Goal: Task Accomplishment & Management: Manage account settings

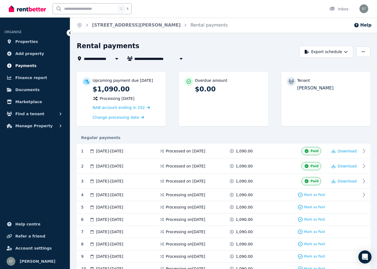
click at [25, 66] on span "Payments" at bounding box center [25, 66] width 21 height 7
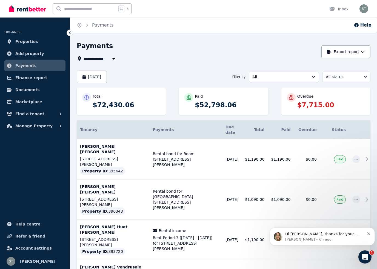
click at [331, 236] on p "Hi [PERSON_NAME], thanks for your message. [PERSON_NAME] here, so that I can he…" at bounding box center [324, 234] width 79 height 5
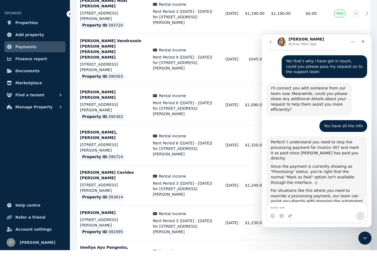
scroll to position [1071, 0]
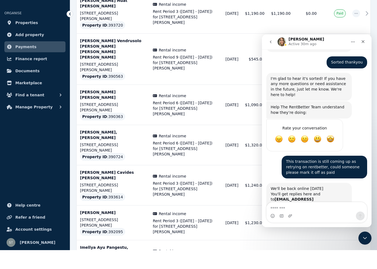
click at [316, 215] on div "Intercom messenger" at bounding box center [317, 216] width 100 height 9
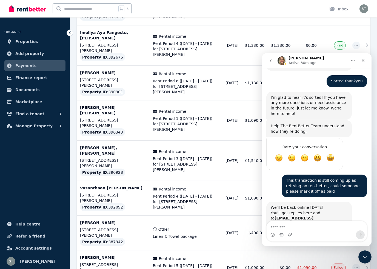
scroll to position [442, 0]
click at [312, 231] on textarea "Message…" at bounding box center [317, 226] width 100 height 9
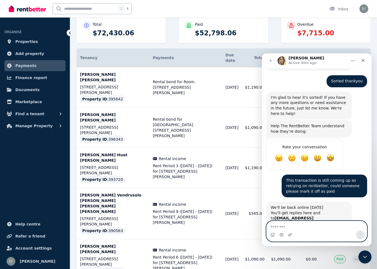
scroll to position [0, 0]
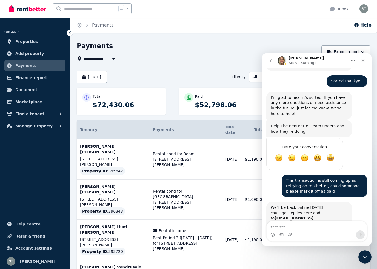
click at [304, 235] on div "Intercom messenger" at bounding box center [317, 235] width 100 height 9
click at [297, 231] on textarea "Message…" at bounding box center [317, 226] width 100 height 9
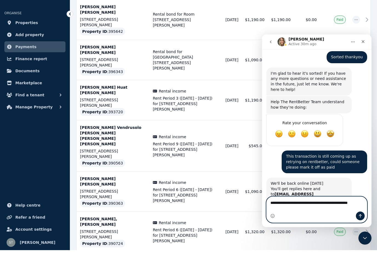
scroll to position [1077, 0]
type textarea "**********"
click at [360, 217] on icon "Send a message…" at bounding box center [360, 216] width 4 height 4
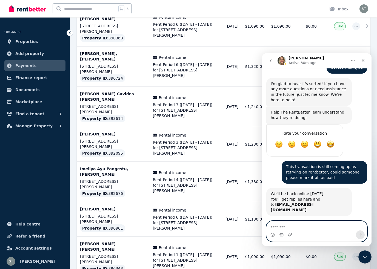
scroll to position [302, 0]
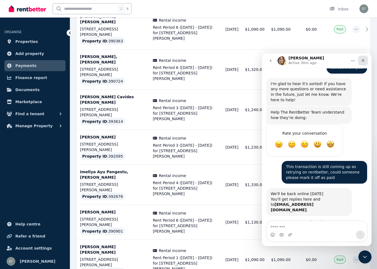
click at [364, 62] on icon "Close" at bounding box center [363, 60] width 3 height 3
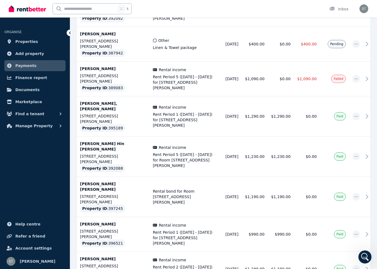
scroll to position [642, 0]
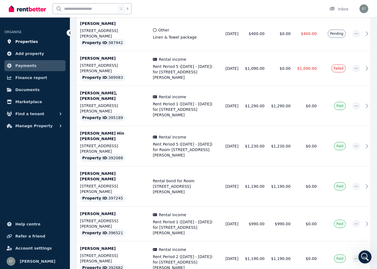
click at [27, 44] on span "Properties" at bounding box center [26, 41] width 23 height 7
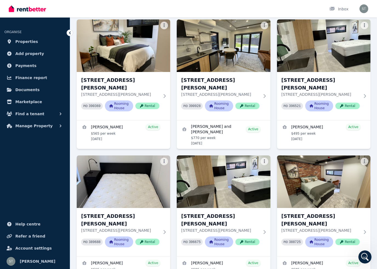
scroll to position [265, 0]
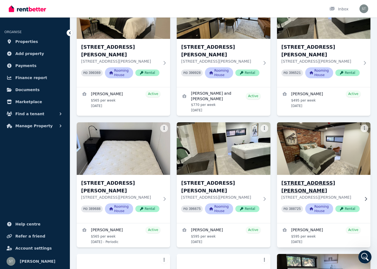
click at [330, 180] on h3 "[STREET_ADDRESS][PERSON_NAME]" at bounding box center [321, 187] width 78 height 15
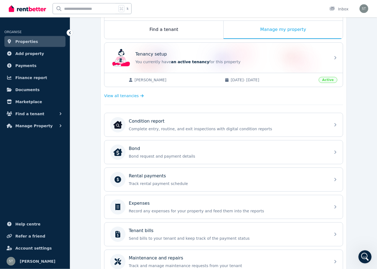
scroll to position [88, 0]
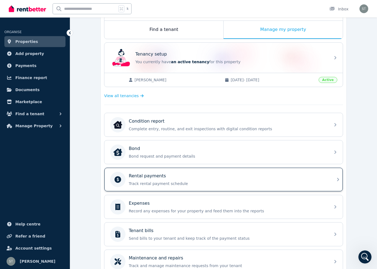
click at [268, 181] on div "Rental payments Track rental payment schedule" at bounding box center [228, 180] width 198 height 14
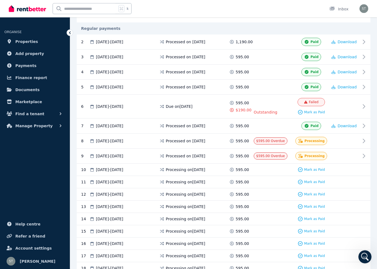
scroll to position [142, 0]
click at [311, 115] on span "Mark as Paid" at bounding box center [314, 112] width 21 height 4
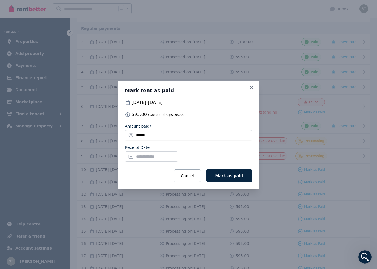
click at [146, 156] on input "Receipt Date" at bounding box center [151, 157] width 53 height 10
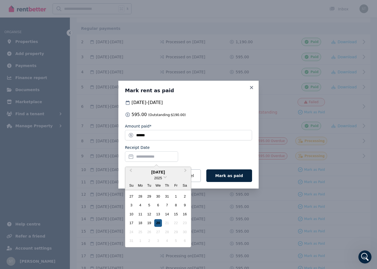
click at [159, 224] on div "20" at bounding box center [157, 223] width 7 height 7
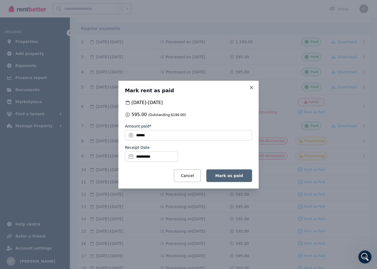
click at [233, 175] on span "Mark as paid" at bounding box center [229, 176] width 28 height 4
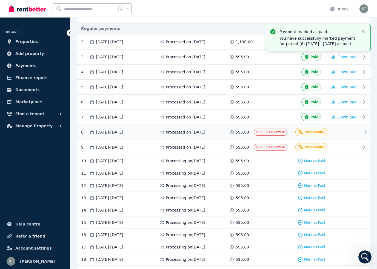
click at [365, 136] on icon at bounding box center [365, 132] width 7 height 7
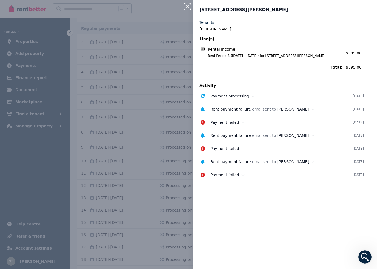
click at [342, 26] on div "Tenants [PERSON_NAME]" at bounding box center [285, 26] width 171 height 12
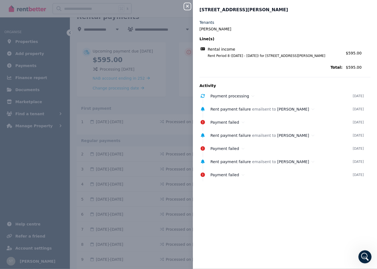
scroll to position [0, 0]
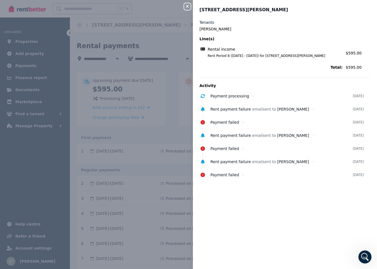
click at [188, 6] on icon "button" at bounding box center [187, 6] width 3 height 3
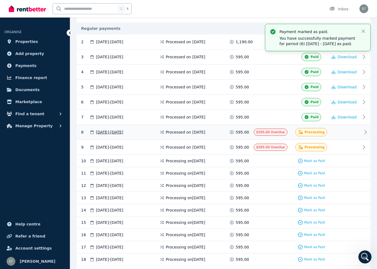
click at [272, 134] on span "$595.00 Overdue" at bounding box center [270, 132] width 29 height 4
click at [334, 152] on div at bounding box center [344, 147] width 33 height 8
click at [314, 135] on span "Processing" at bounding box center [315, 132] width 20 height 4
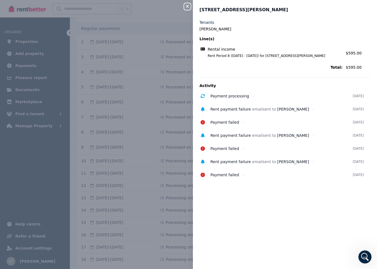
click at [188, 6] on icon "button" at bounding box center [187, 6] width 3 height 3
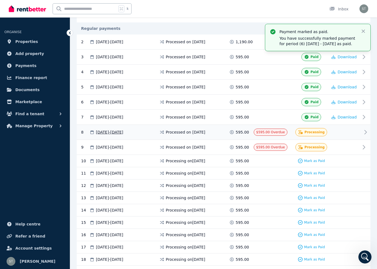
click at [362, 137] on div "8 [DATE] - [DATE] Processed on [DATE] 595.00 $595.00 Overdue Processing" at bounding box center [224, 132] width 294 height 15
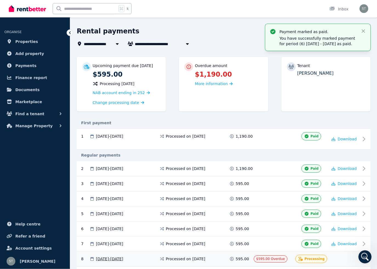
scroll to position [0, 0]
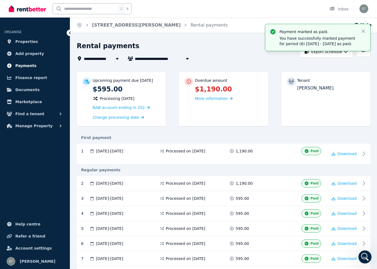
click at [25, 67] on span "Payments" at bounding box center [25, 66] width 21 height 7
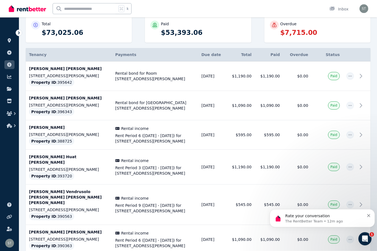
scroll to position [42, 0]
